Goal: Find contact information: Obtain details needed to contact an individual or organization

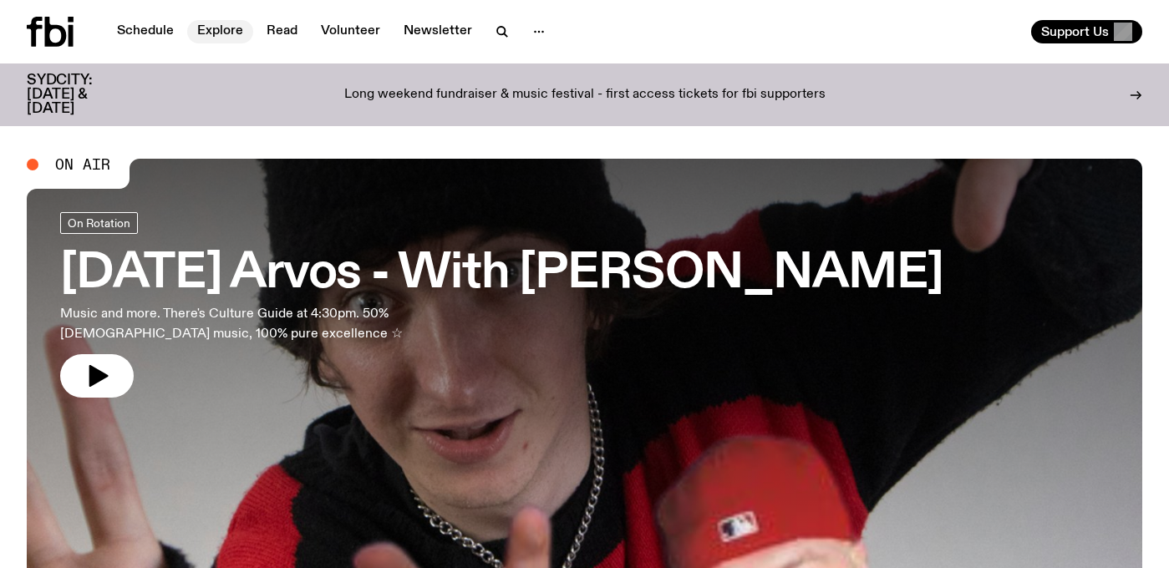
click at [204, 31] on link "Explore" at bounding box center [220, 31] width 66 height 23
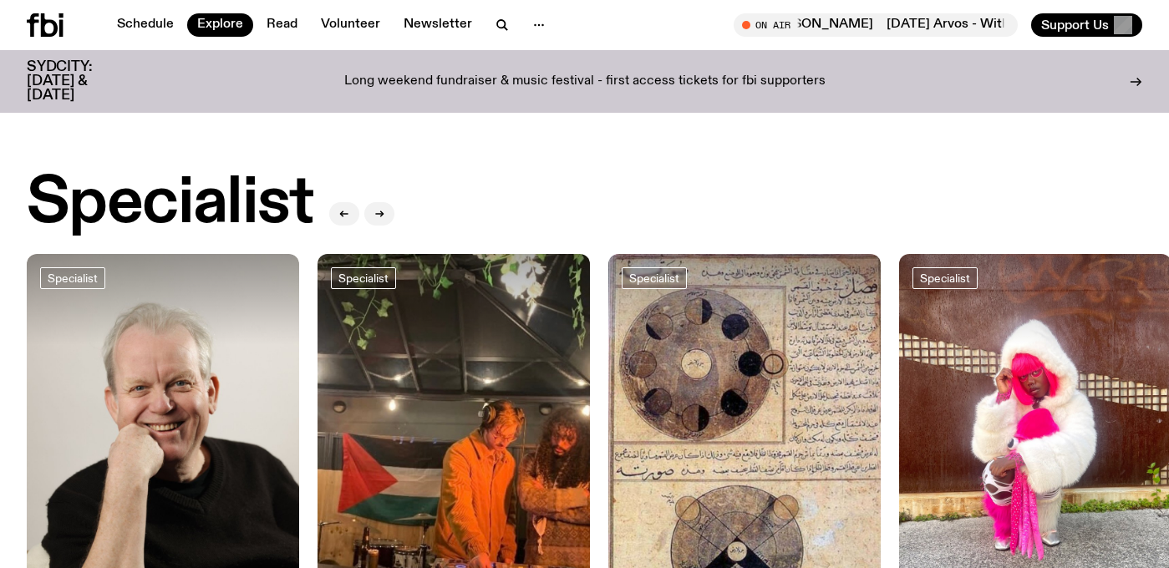
scroll to position [1175, 0]
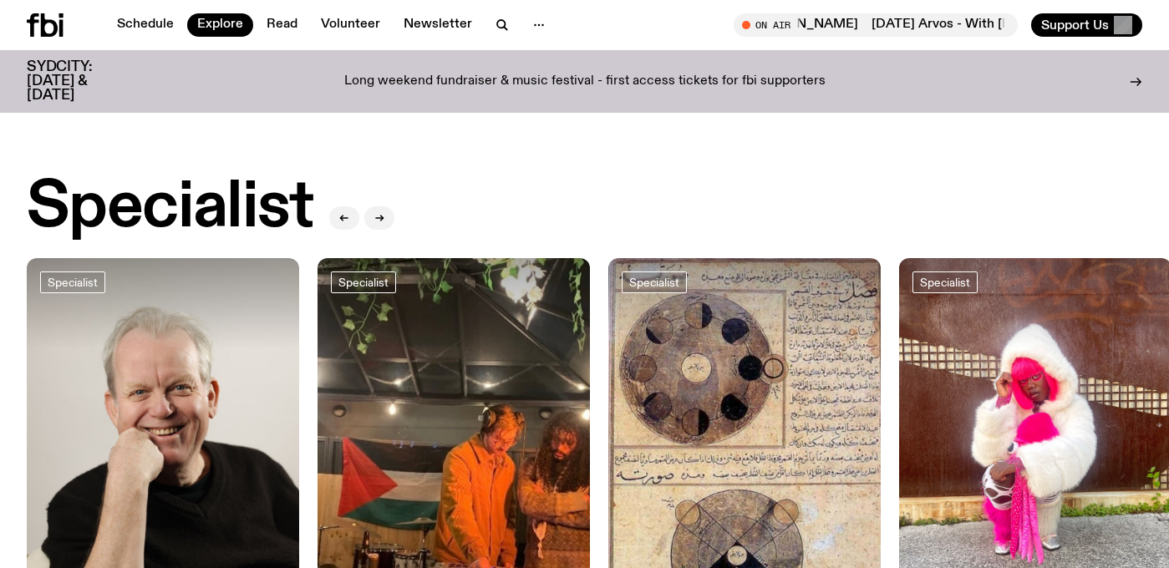
click at [145, 325] on div at bounding box center [163, 303] width 272 height 91
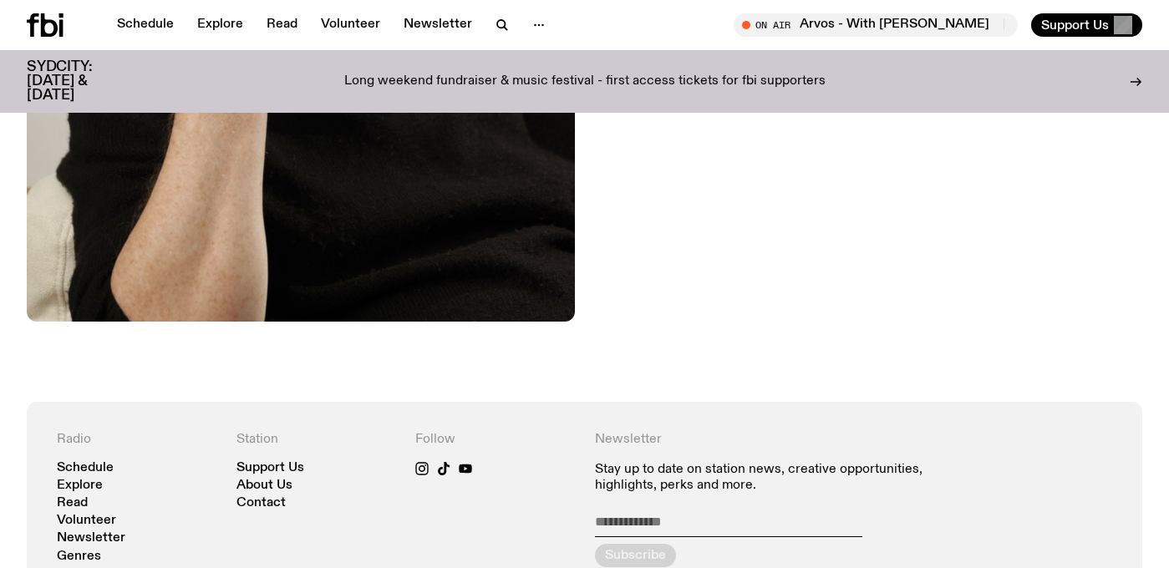
scroll to position [808, 0]
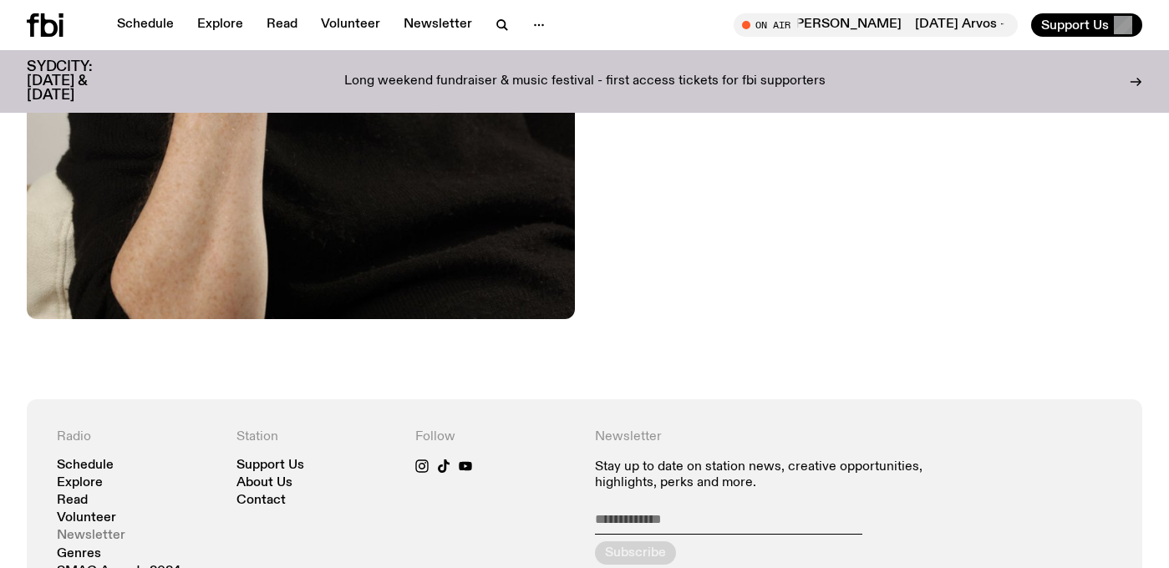
click at [79, 530] on link "Newsletter" at bounding box center [91, 536] width 69 height 13
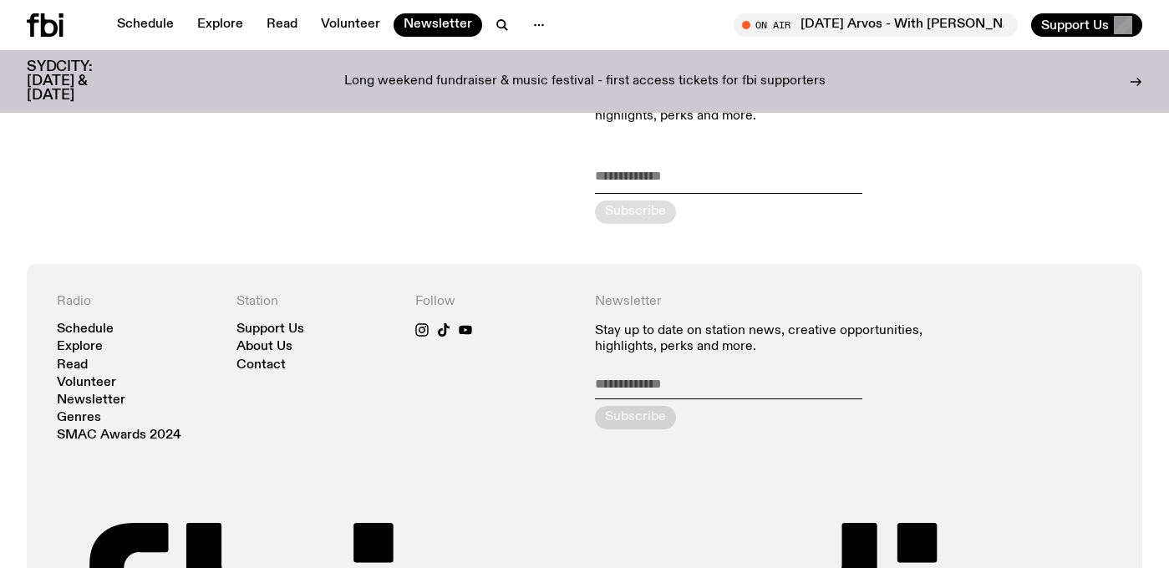
scroll to position [168, 0]
click at [255, 363] on link "Contact" at bounding box center [260, 364] width 49 height 13
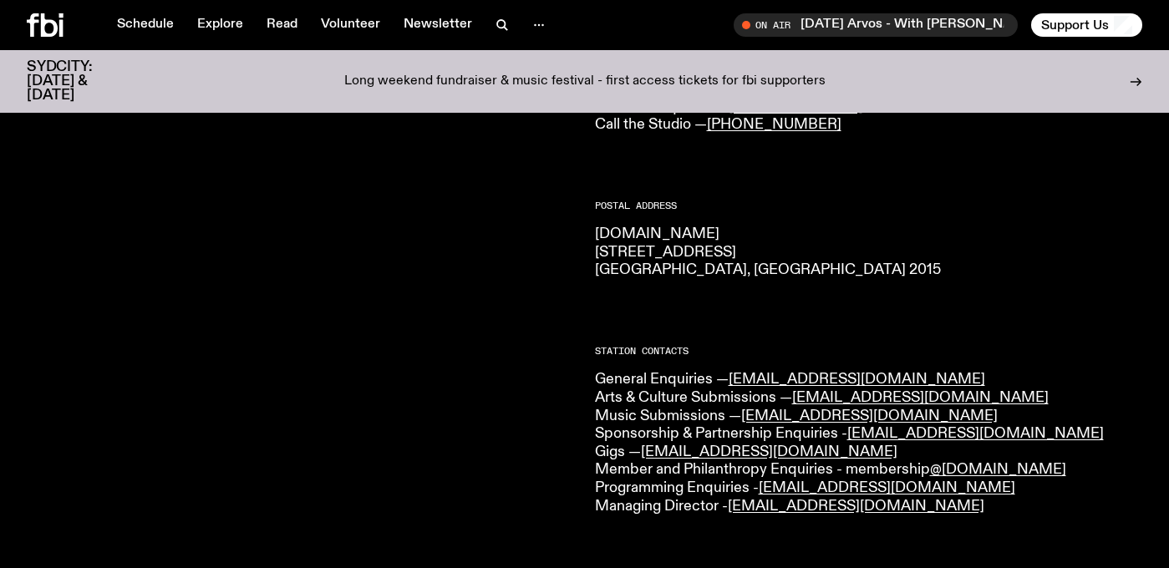
scroll to position [215, 0]
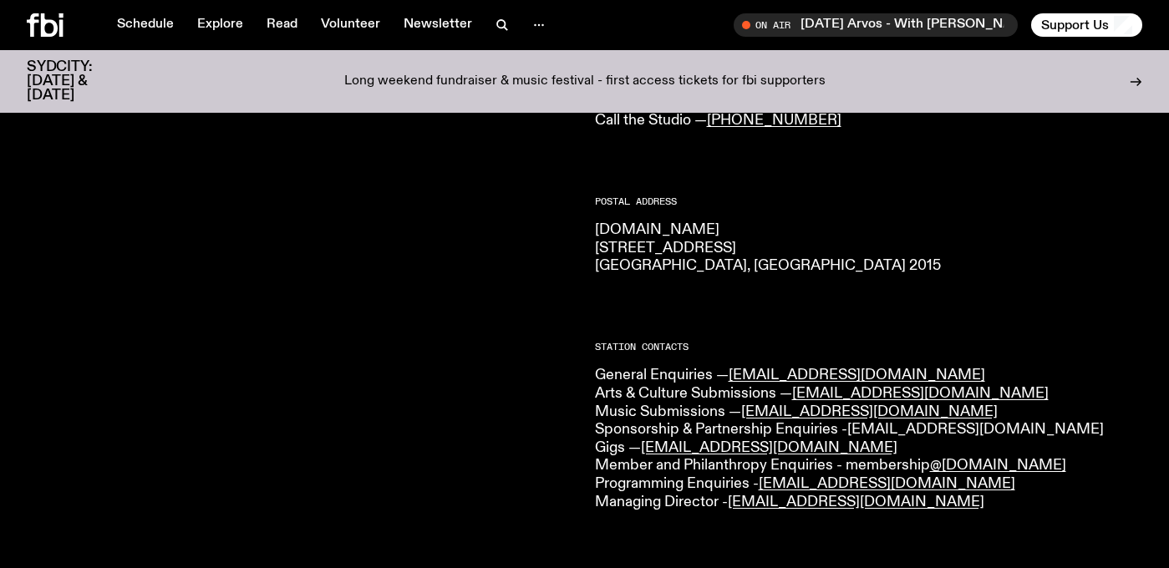
click at [892, 424] on link "[EMAIL_ADDRESS][DOMAIN_NAME]" at bounding box center [975, 429] width 257 height 15
